Goal: Communication & Community: Share content

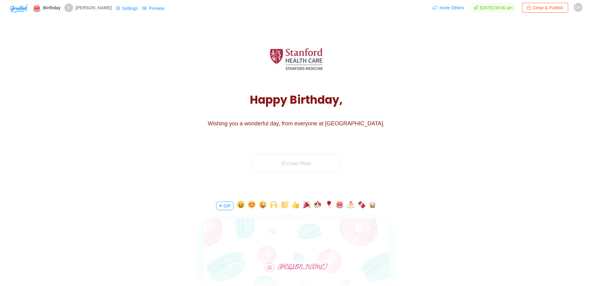
scroll to position [62, 0]
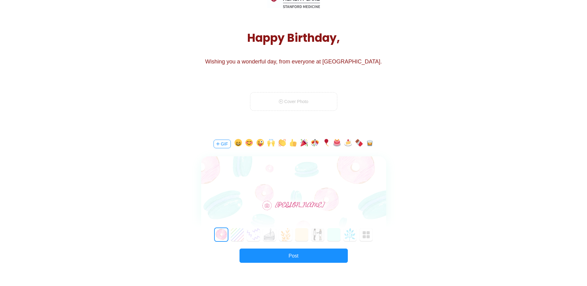
click at [223, 146] on button "GIF" at bounding box center [222, 144] width 17 height 9
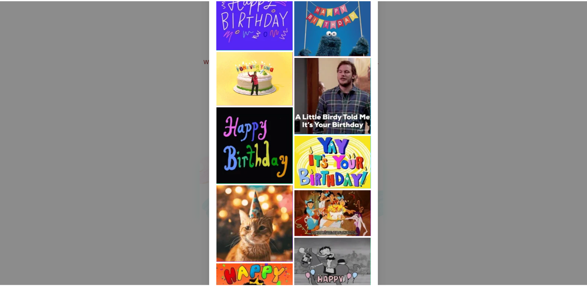
scroll to position [2750, 0]
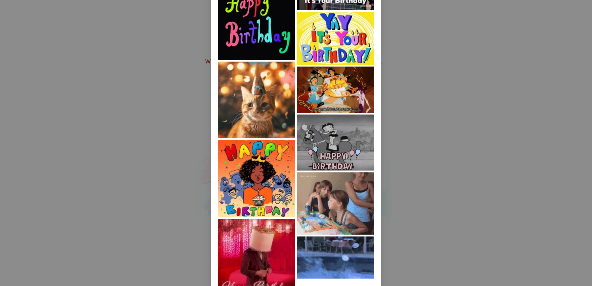
click at [273, 122] on img at bounding box center [256, 100] width 77 height 77
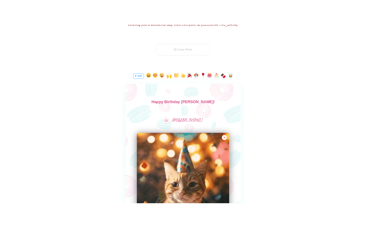
scroll to position [0, 0]
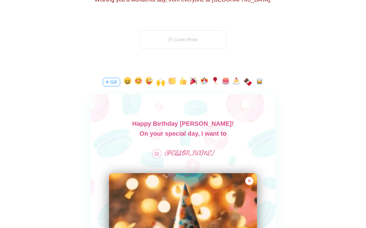
click at [217, 122] on body "Happy Birthday [PERSON_NAME]! On your special day, I want to" at bounding box center [182, 129] width 185 height 20
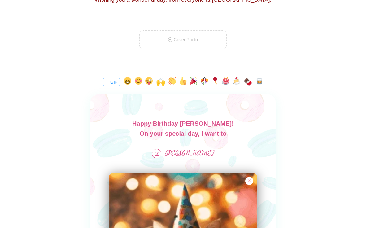
drag, startPoint x: 218, startPoint y: 123, endPoint x: 219, endPoint y: 126, distance: 3.9
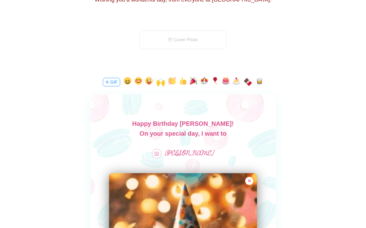
click at [219, 126] on body "Happy Birthday [PERSON_NAME]! On your special day, I want to" at bounding box center [182, 129] width 185 height 20
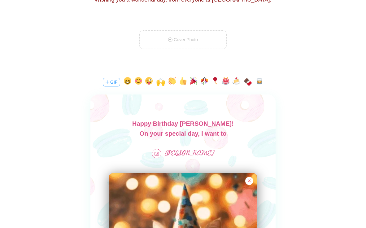
drag, startPoint x: 142, startPoint y: 134, endPoint x: 239, endPoint y: 134, distance: 96.9
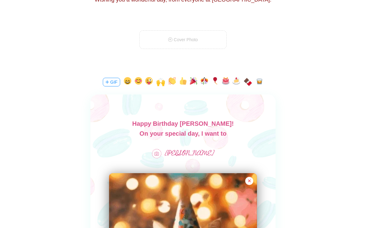
click at [239, 134] on div "On your special day, I want to" at bounding box center [182, 133] width 185 height 10
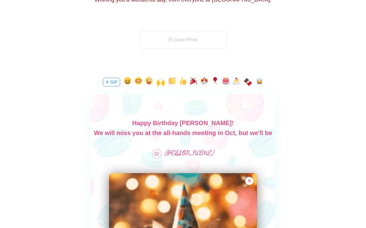
scroll to position [9, 0]
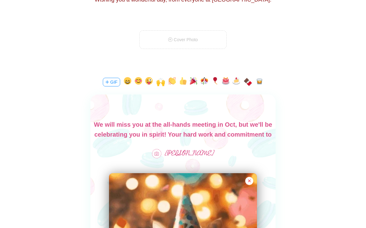
click at [237, 125] on div "We will miss you at the all-hands meeting in Oct, but we'll be celebrating you …" at bounding box center [182, 144] width 185 height 50
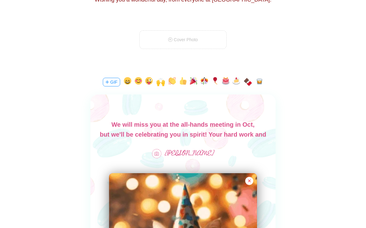
scroll to position [0, 0]
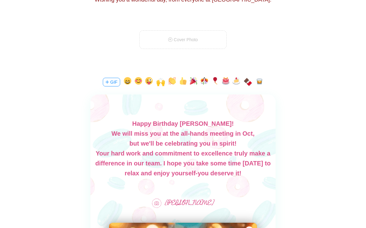
click at [234, 163] on div "Your hard work and commitment to excellence truly make a difference in our team…" at bounding box center [182, 163] width 185 height 30
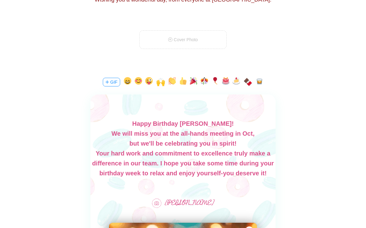
click at [218, 172] on div "Your hard work and commitment to excellence truly make a difference in our team…" at bounding box center [182, 163] width 185 height 30
click at [222, 173] on div "Your hard work and commitment to excellence truly make a difference in our team…" at bounding box center [182, 163] width 185 height 30
click at [293, 180] on main "Happy Birthday, [PERSON_NAME]! Wishing you a wonderful day, from everyone at [G…" at bounding box center [183, 186] width 366 height 575
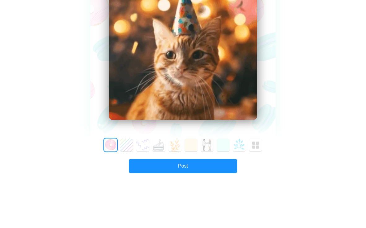
scroll to position [341, 0]
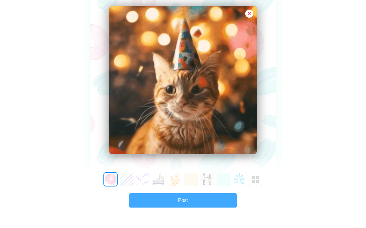
click at [202, 199] on button "Post" at bounding box center [183, 200] width 108 height 14
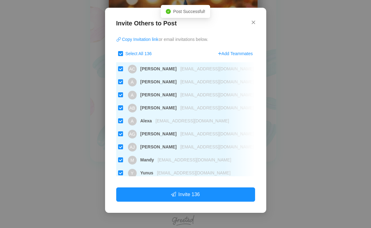
click at [121, 54] on input "Select All 136" at bounding box center [120, 53] width 5 height 5
checkbox input "false"
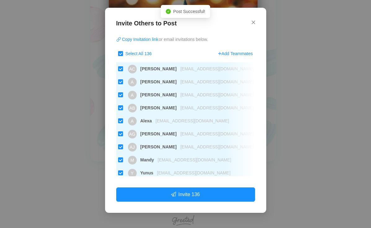
checkbox input "false"
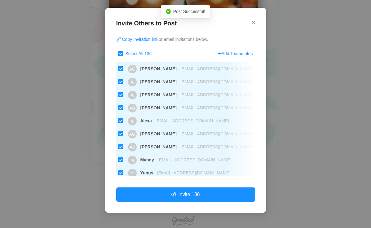
checkbox input "false"
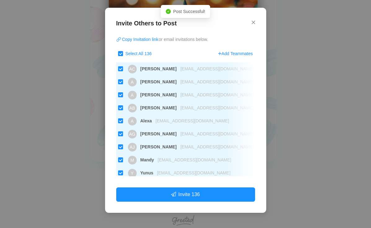
checkbox input "false"
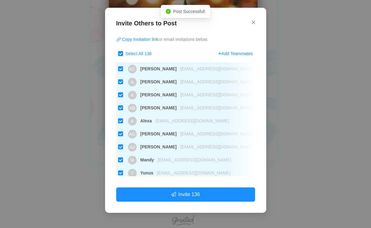
checkbox input "false"
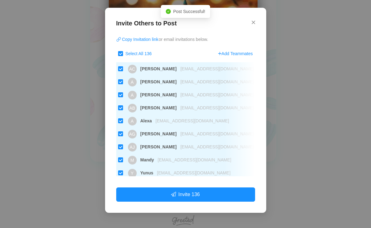
checkbox input "false"
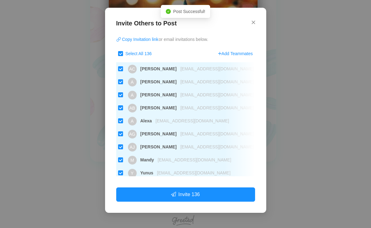
checkbox input "false"
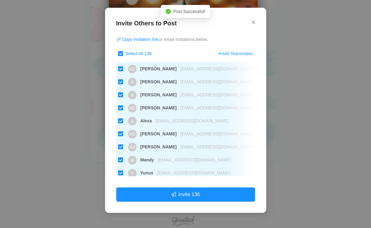
checkbox input "false"
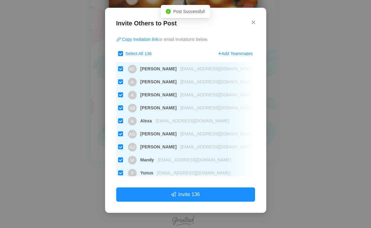
checkbox input "false"
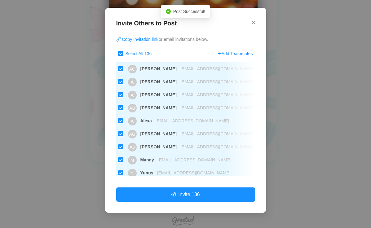
checkbox input "false"
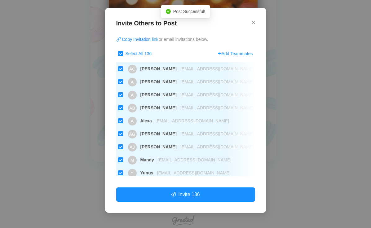
checkbox input "false"
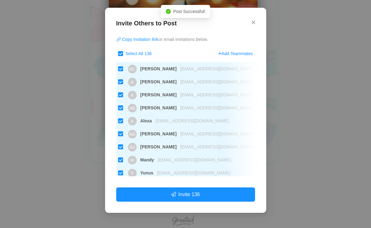
checkbox input "false"
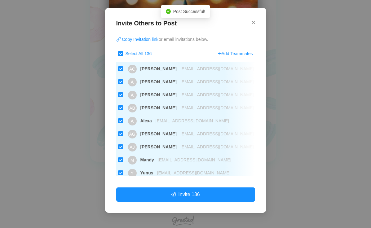
checkbox input "false"
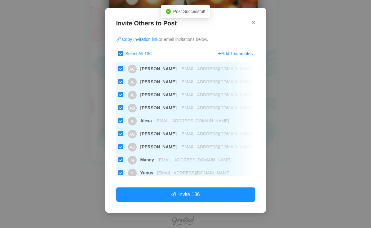
checkbox input "false"
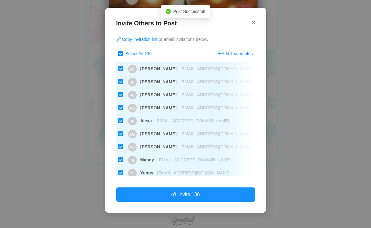
checkbox input "false"
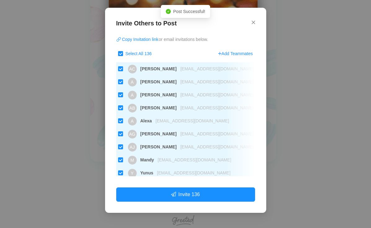
checkbox input "false"
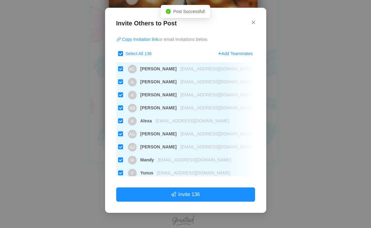
checkbox input "false"
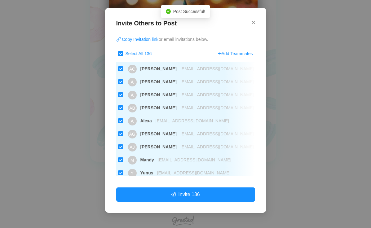
checkbox input "false"
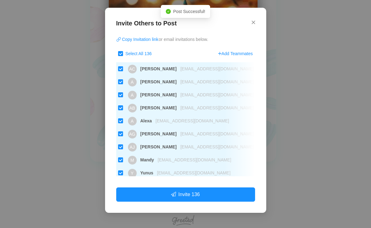
checkbox input "false"
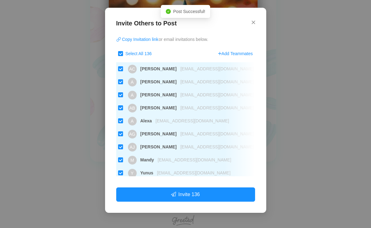
checkbox input "false"
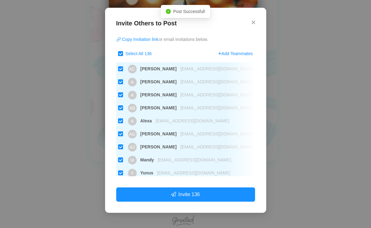
checkbox input "false"
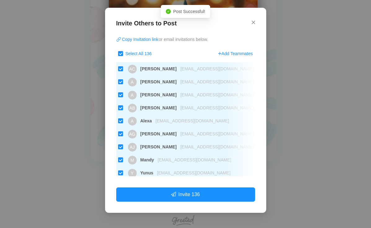
checkbox input "false"
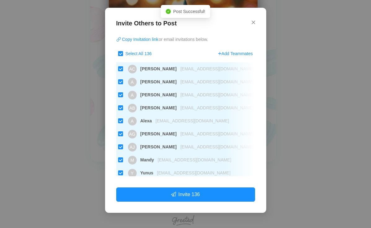
checkbox input "false"
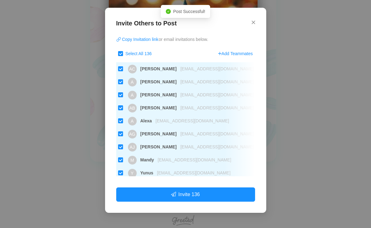
checkbox input "false"
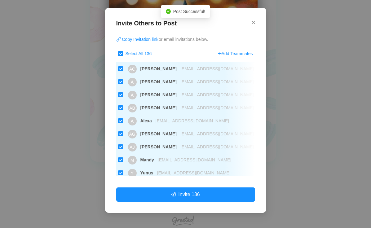
checkbox input "false"
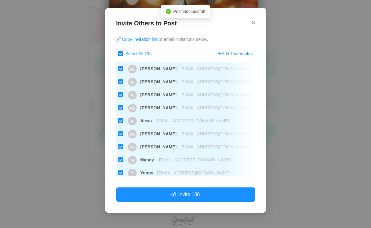
checkbox input "false"
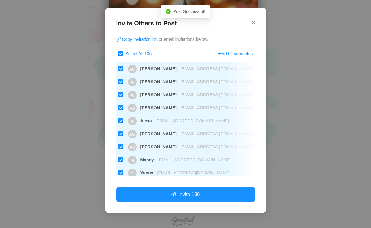
checkbox input "false"
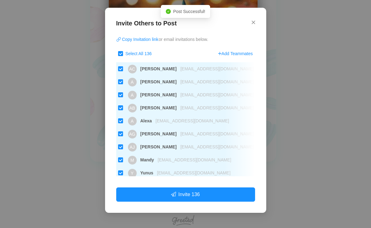
checkbox input "false"
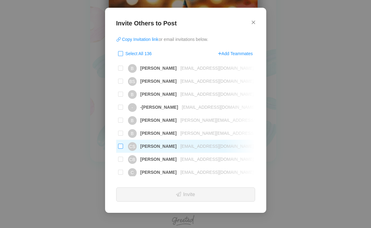
scroll to position [279, 0]
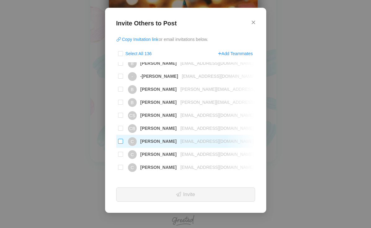
click at [121, 141] on input "C [PERSON_NAME] [PERSON_NAME][EMAIL_ADDRESS][DOMAIN_NAME]" at bounding box center [120, 141] width 5 height 5
checkbox input "true"
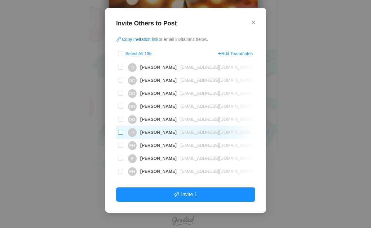
scroll to position [402, 0]
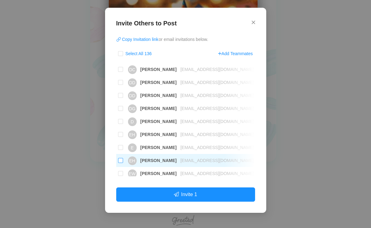
click at [123, 160] on label "[PERSON_NAME] [PERSON_NAME][EMAIL_ADDRESS][DOMAIN_NAME]" at bounding box center [185, 160] width 139 height 13
click at [123, 160] on input "[PERSON_NAME] [PERSON_NAME][EMAIL_ADDRESS][DOMAIN_NAME]" at bounding box center [120, 160] width 5 height 5
checkbox input "true"
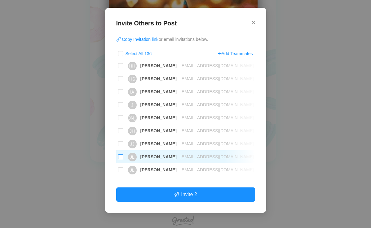
scroll to position [619, 0]
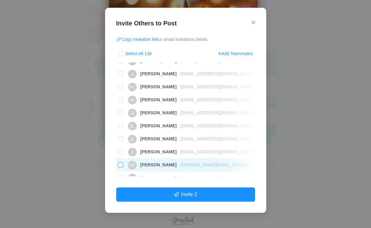
click at [119, 164] on input "KE [PERSON_NAME] [PERSON_NAME][EMAIL_ADDRESS][DOMAIN_NAME]" at bounding box center [120, 164] width 5 height 5
checkbox input "true"
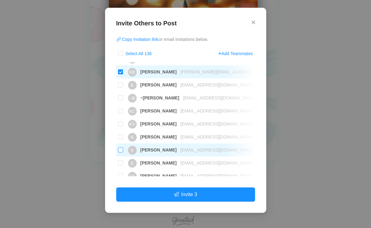
scroll to position [743, 0]
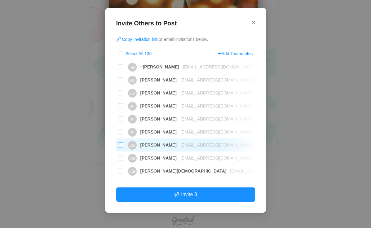
click at [163, 146] on span "[PERSON_NAME]" at bounding box center [157, 144] width 40 height 5
click at [123, 146] on input "LS [PERSON_NAME] [EMAIL_ADDRESS][DOMAIN_NAME]" at bounding box center [120, 144] width 5 height 5
checkbox input "true"
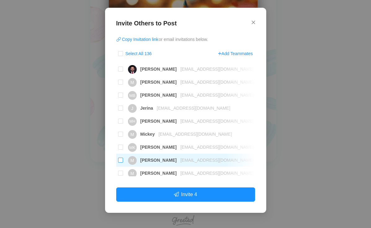
scroll to position [960, 0]
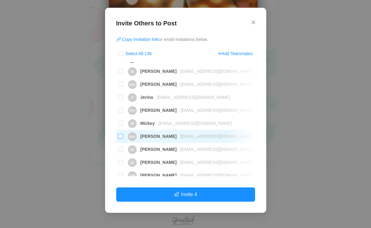
click at [120, 138] on input "MK [PERSON_NAME] [EMAIL_ADDRESS][DOMAIN_NAME]" at bounding box center [120, 136] width 5 height 5
checkbox input "true"
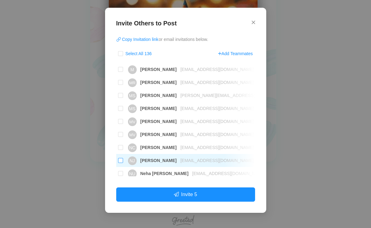
scroll to position [1083, 0]
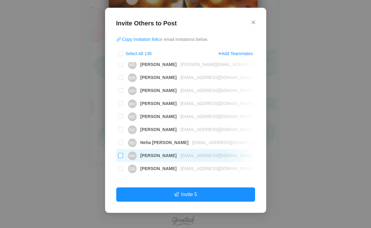
click at [151, 157] on span "[PERSON_NAME]" at bounding box center [157, 155] width 40 height 5
click at [123, 157] on input "NW [PERSON_NAME] [EMAIL_ADDRESS][DOMAIN_NAME]" at bounding box center [120, 155] width 5 height 5
checkbox input "true"
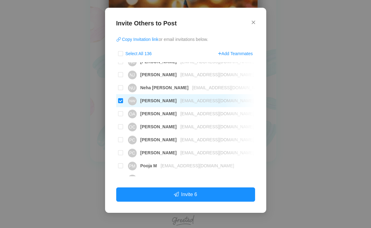
scroll to position [1145, 0]
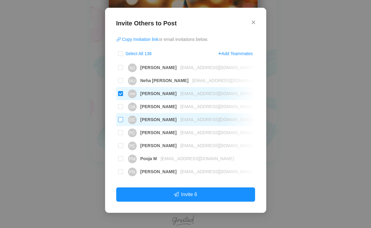
click at [144, 118] on span "[PERSON_NAME]" at bounding box center [157, 119] width 40 height 5
click at [123, 118] on input "OC [PERSON_NAME] [EMAIL_ADDRESS][DOMAIN_NAME]" at bounding box center [120, 119] width 5 height 5
checkbox input "true"
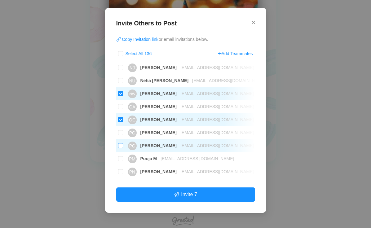
click at [152, 144] on span "[PERSON_NAME]" at bounding box center [157, 145] width 40 height 5
click at [123, 144] on input "PC [PERSON_NAME] [EMAIL_ADDRESS][DOMAIN_NAME]" at bounding box center [120, 145] width 5 height 5
checkbox input "true"
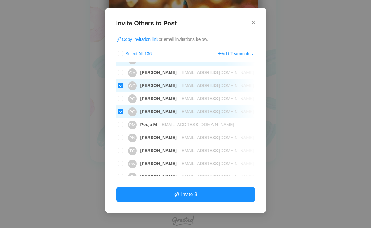
scroll to position [1207, 0]
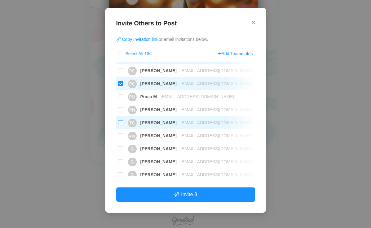
click at [177, 124] on span "[EMAIL_ADDRESS][DOMAIN_NAME]" at bounding box center [214, 122] width 77 height 5
click at [123, 124] on input "TC [PERSON_NAME] [EMAIL_ADDRESS][DOMAIN_NAME]" at bounding box center [120, 122] width 5 height 5
checkbox input "true"
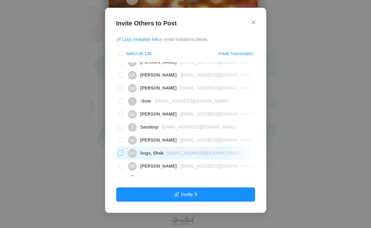
scroll to position [1455, 0]
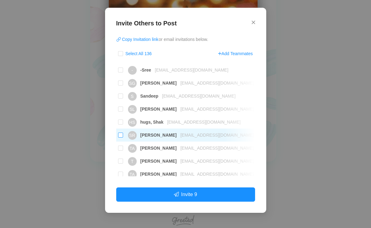
click at [176, 136] on span "[EMAIL_ADDRESS][DOMAIN_NAME]" at bounding box center [214, 134] width 77 height 5
click at [123, 136] on input "SR [PERSON_NAME] [EMAIL_ADDRESS][DOMAIN_NAME]" at bounding box center [120, 134] width 5 height 5
click at [176, 136] on span "[EMAIL_ADDRESS][DOMAIN_NAME]" at bounding box center [214, 134] width 77 height 5
click at [123, 136] on input "SR [PERSON_NAME] [EMAIL_ADDRESS][DOMAIN_NAME]" at bounding box center [120, 134] width 5 height 5
drag, startPoint x: 172, startPoint y: 136, endPoint x: 122, endPoint y: 137, distance: 49.5
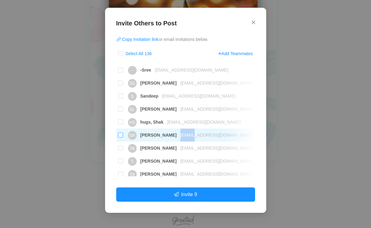
click at [122, 137] on input "SR [PERSON_NAME] [EMAIL_ADDRESS][DOMAIN_NAME]" at bounding box center [120, 134] width 5 height 5
checkbox input "true"
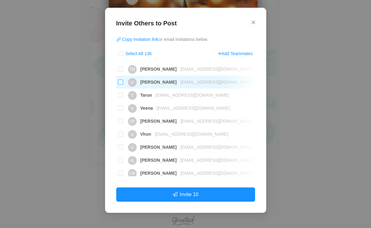
scroll to position [1610, 0]
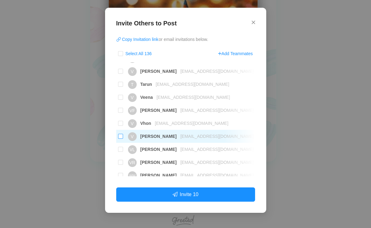
click at [121, 136] on input "V [PERSON_NAME] [EMAIL_ADDRESS][DOMAIN_NAME]" at bounding box center [120, 136] width 5 height 5
checkbox input "false"
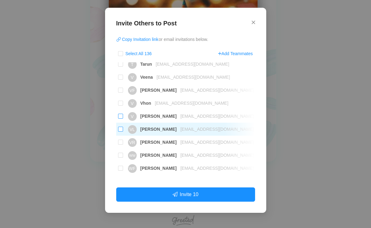
scroll to position [1641, 0]
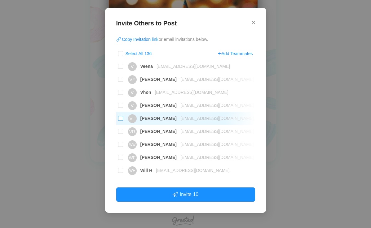
click at [119, 117] on input "[PERSON_NAME] [EMAIL_ADDRESS][DOMAIN_NAME]" at bounding box center [120, 118] width 5 height 5
checkbox input "true"
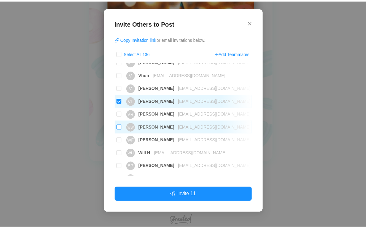
scroll to position [1667, 0]
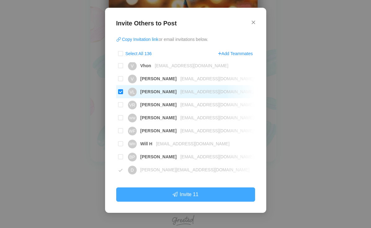
click at [198, 198] on button "Invite 11" at bounding box center [185, 194] width 139 height 14
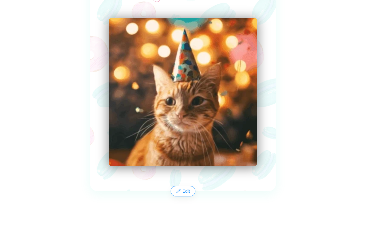
scroll to position [341, 0]
